Goal: Transaction & Acquisition: Book appointment/travel/reservation

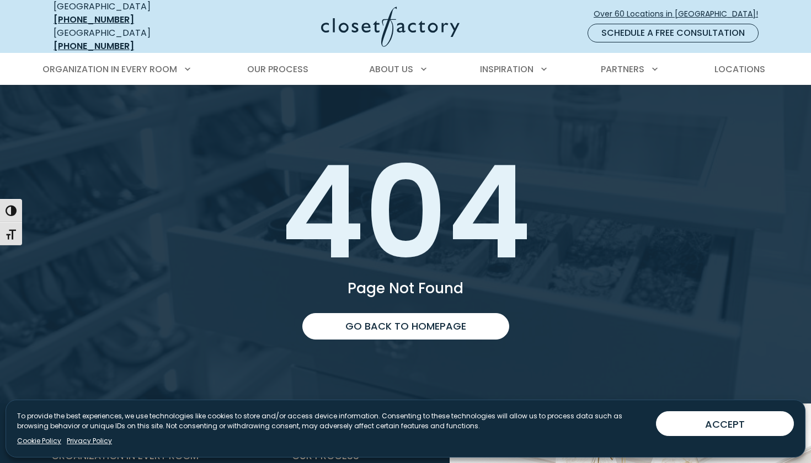
scroll to position [2, 0]
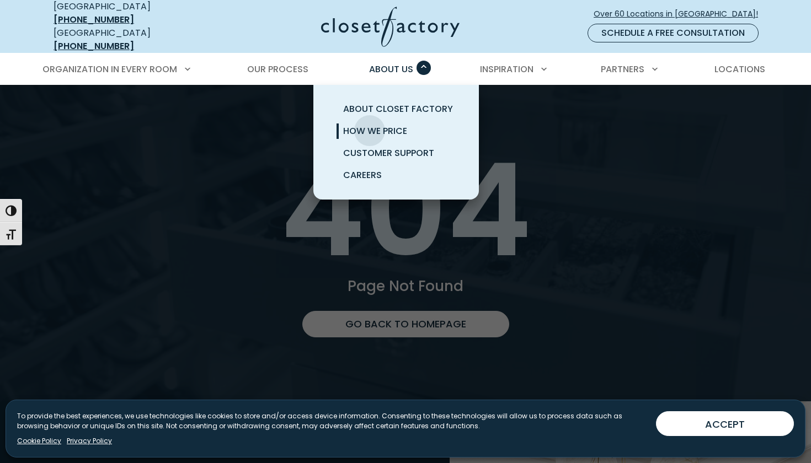
click at [370, 125] on span "How We Price" at bounding box center [375, 131] width 64 height 13
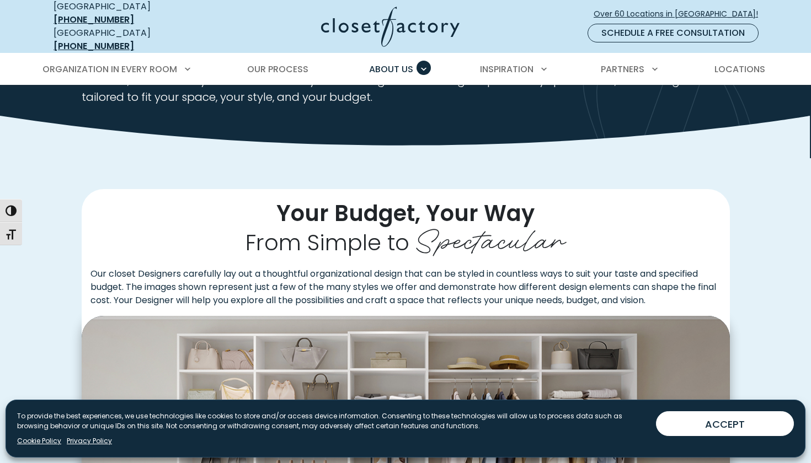
scroll to position [127, 0]
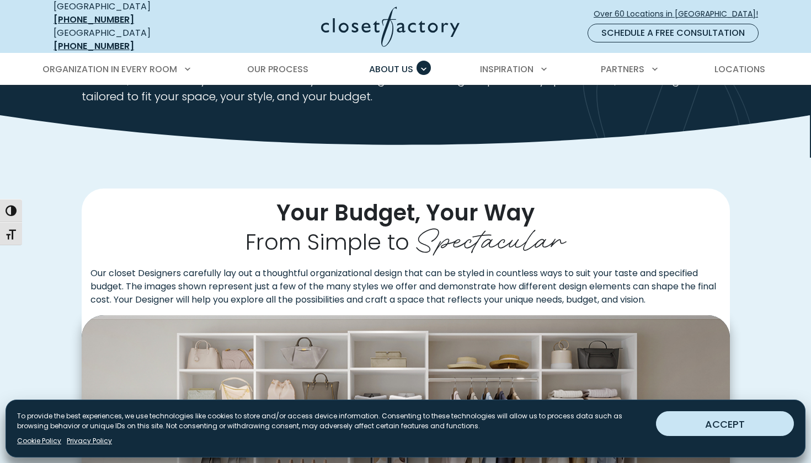
click at [701, 421] on button "ACCEPT" at bounding box center [725, 424] width 138 height 25
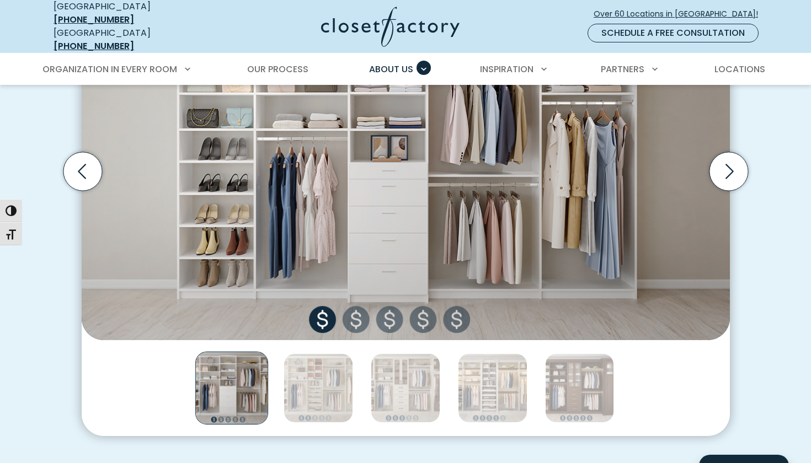
scroll to position [441, 0]
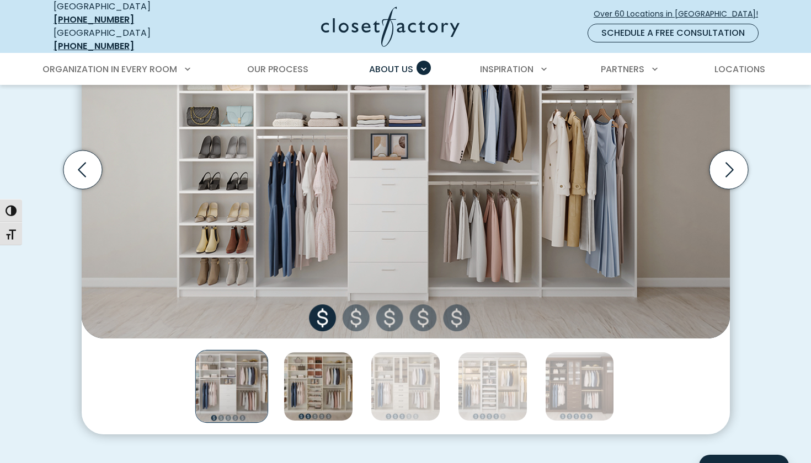
click at [326, 373] on img "Thumbnail Gallery" at bounding box center [319, 387] width 70 height 70
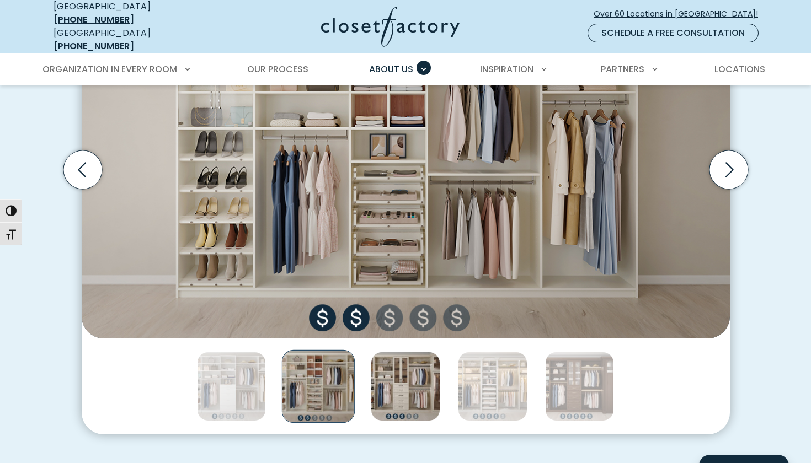
click at [388, 384] on img "Thumbnail Gallery" at bounding box center [406, 387] width 70 height 70
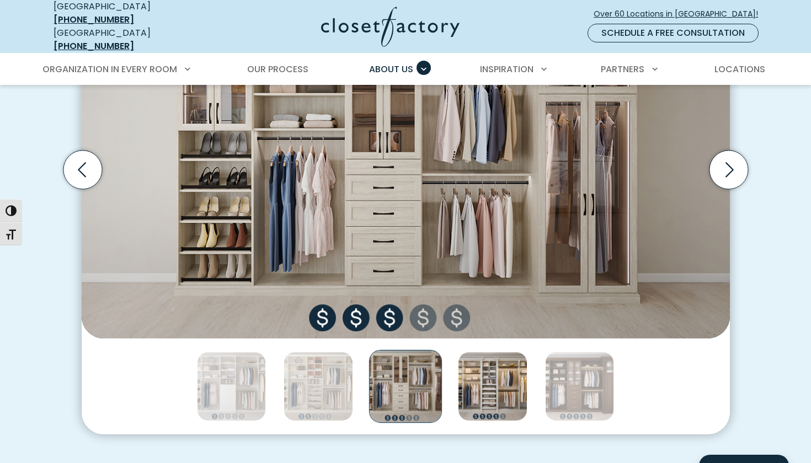
click at [490, 393] on img "Thumbnail Gallery" at bounding box center [493, 387] width 70 height 70
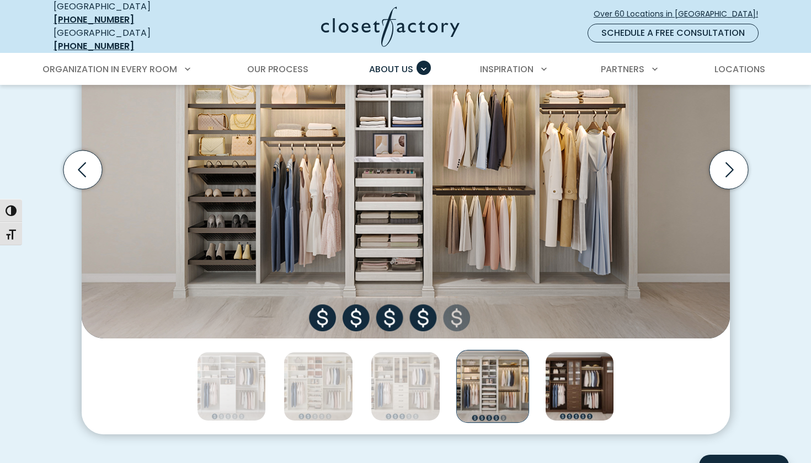
click at [586, 382] on img "Thumbnail Gallery" at bounding box center [580, 387] width 70 height 70
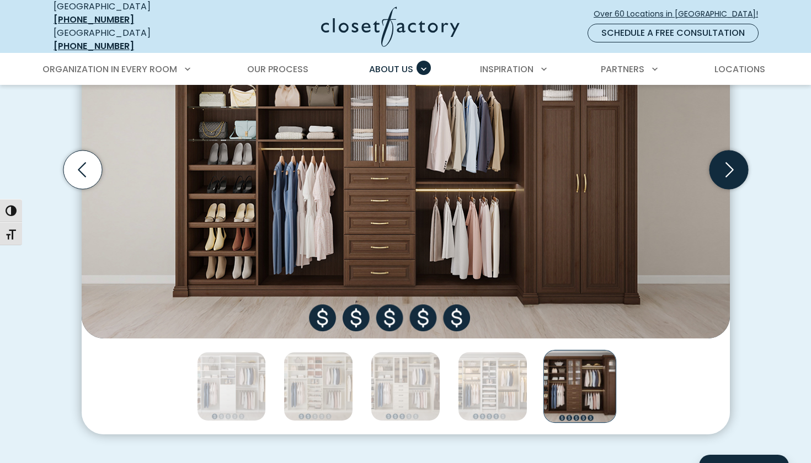
click at [731, 163] on icon "Next slide" at bounding box center [729, 170] width 8 height 15
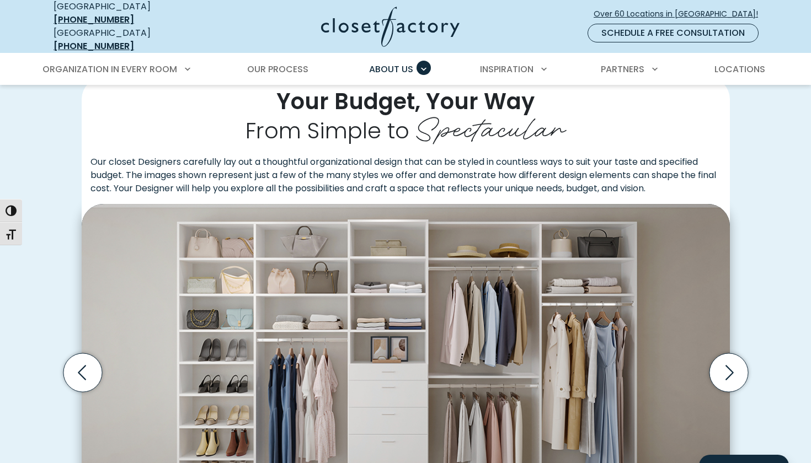
scroll to position [238, 0]
click at [729, 369] on icon "Next slide" at bounding box center [729, 373] width 8 height 15
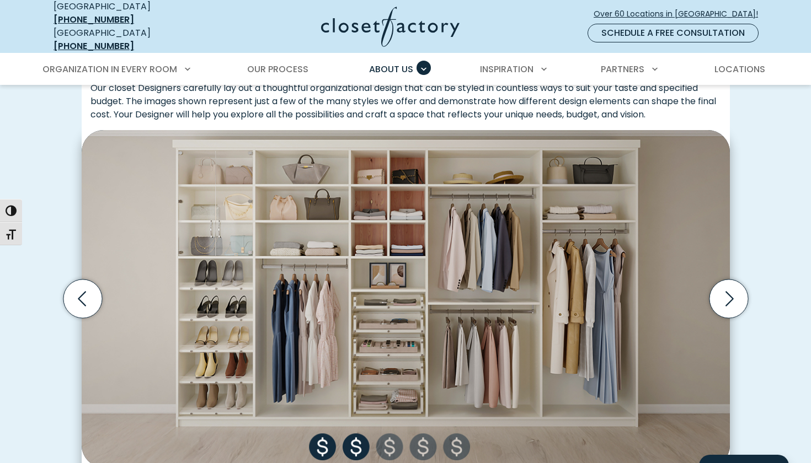
scroll to position [313, 0]
click at [320, 438] on img "Thumbnail Gallery" at bounding box center [406, 299] width 648 height 338
click at [81, 290] on icon "Previous slide" at bounding box center [82, 298] width 39 height 39
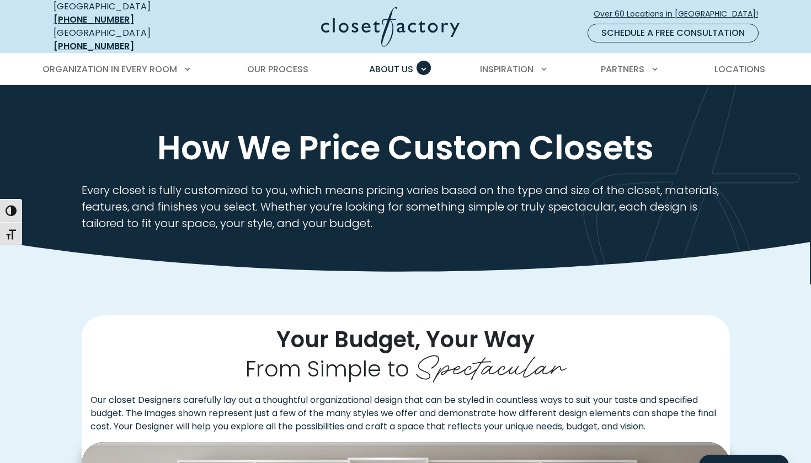
scroll to position [0, 0]
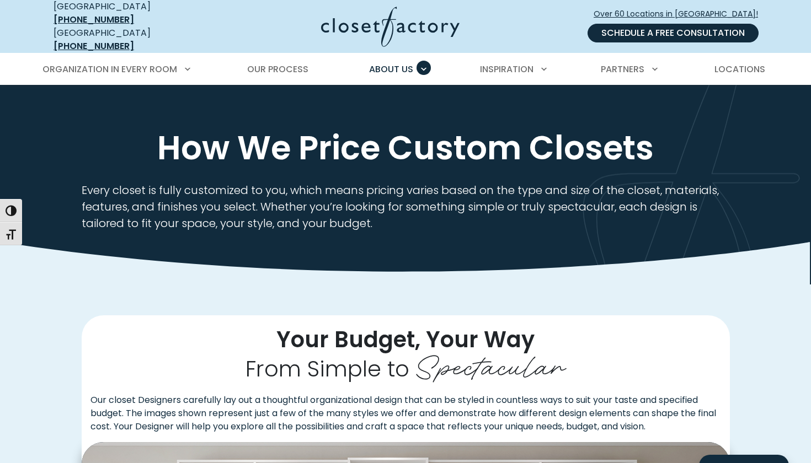
click at [675, 27] on link "Schedule a Free Consultation" at bounding box center [672, 33] width 171 height 19
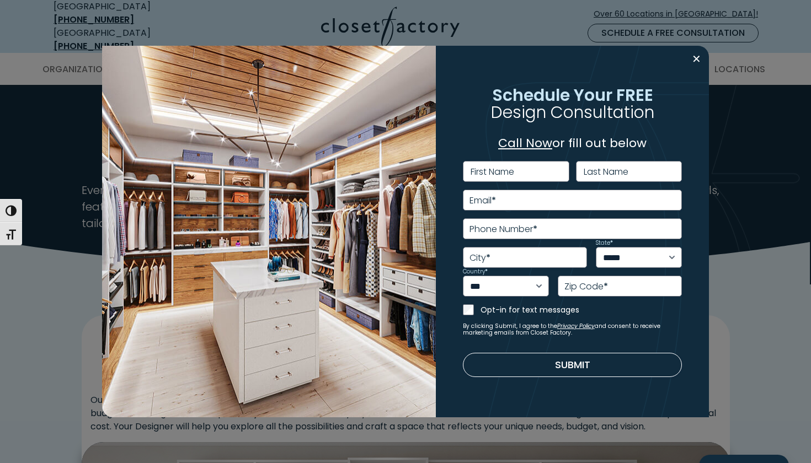
click at [514, 172] on label "First Name" at bounding box center [493, 172] width 44 height 9
click at [515, 172] on input "First Name" at bounding box center [516, 171] width 106 height 21
click at [66, 136] on div "**********" at bounding box center [405, 231] width 811 height 463
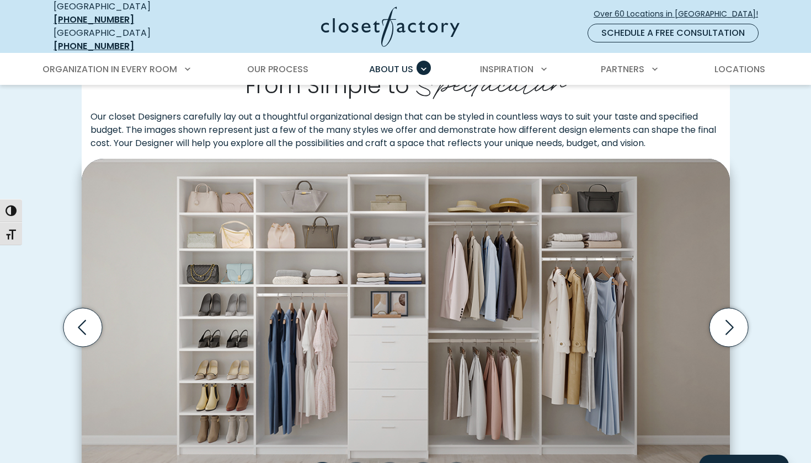
scroll to position [293, 0]
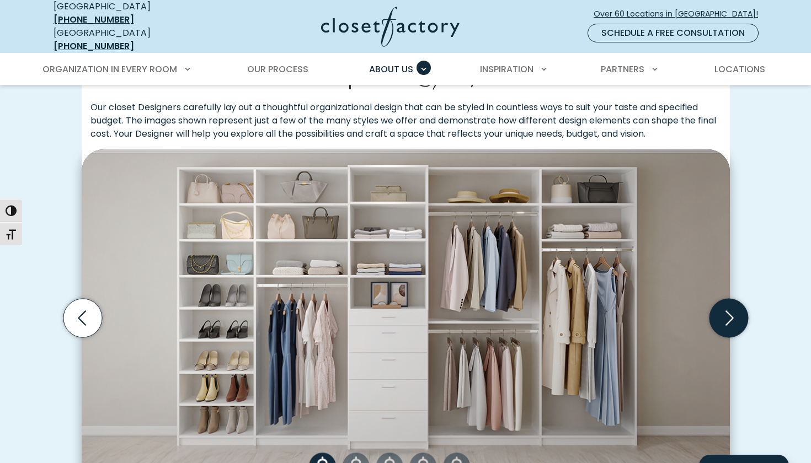
click at [725, 306] on icon "Next slide" at bounding box center [728, 318] width 39 height 39
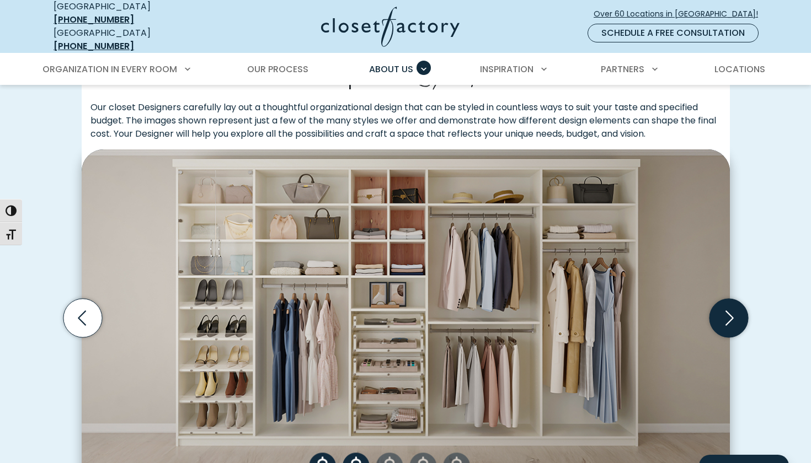
click at [725, 306] on icon "Next slide" at bounding box center [728, 318] width 39 height 39
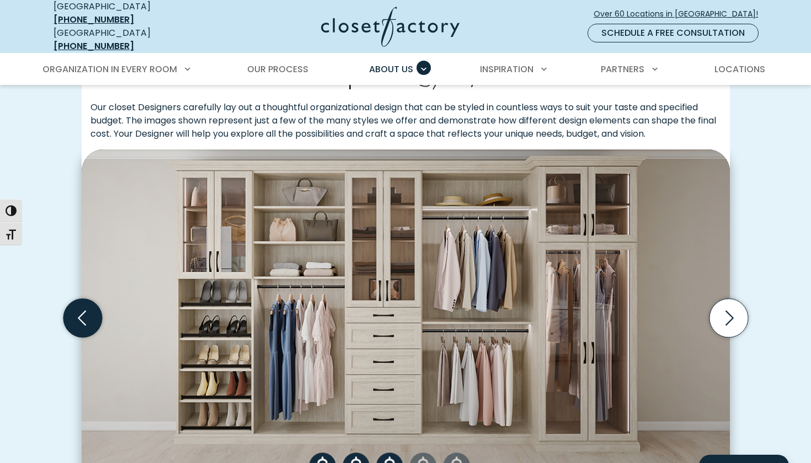
click at [73, 310] on icon "Previous slide" at bounding box center [82, 318] width 39 height 39
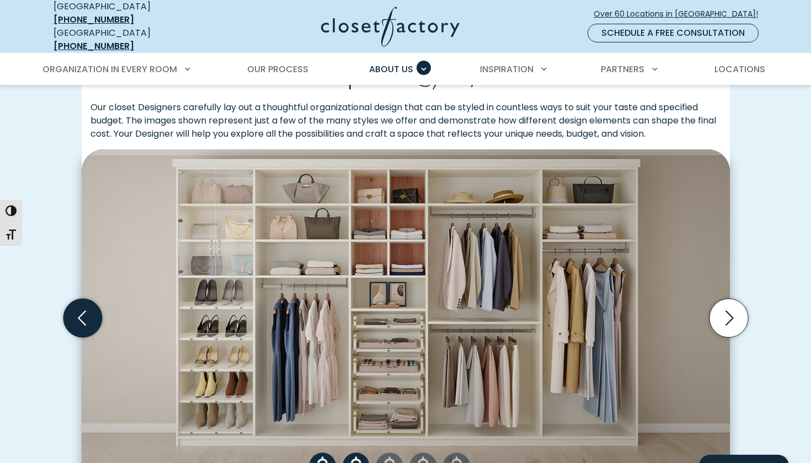
click at [73, 310] on icon "Previous slide" at bounding box center [82, 318] width 39 height 39
